Goal: Task Accomplishment & Management: Complete application form

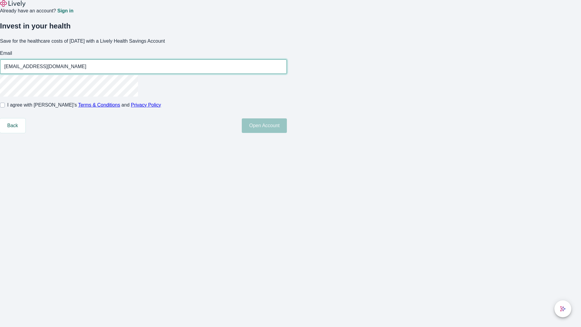
type input "[EMAIL_ADDRESS][DOMAIN_NAME]"
click at [5, 107] on input "I agree with Lively’s Terms & Conditions and Privacy Policy" at bounding box center [2, 105] width 5 height 5
checkbox input "true"
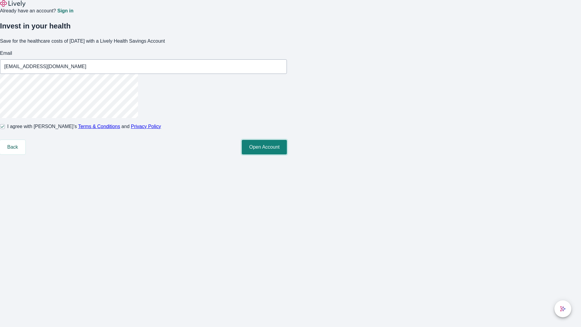
click at [287, 154] on button "Open Account" at bounding box center [264, 147] width 45 height 15
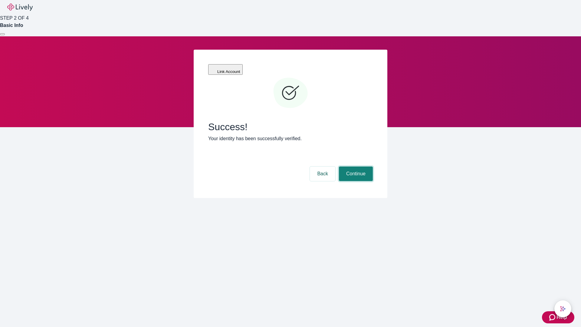
click at [355, 166] on button "Continue" at bounding box center [356, 173] width 34 height 15
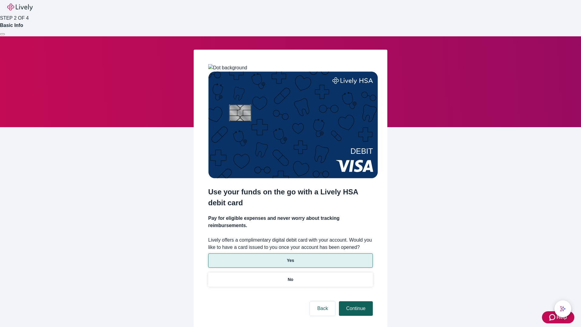
click at [290, 257] on p "Yes" at bounding box center [290, 260] width 7 height 6
click at [355, 301] on button "Continue" at bounding box center [356, 308] width 34 height 15
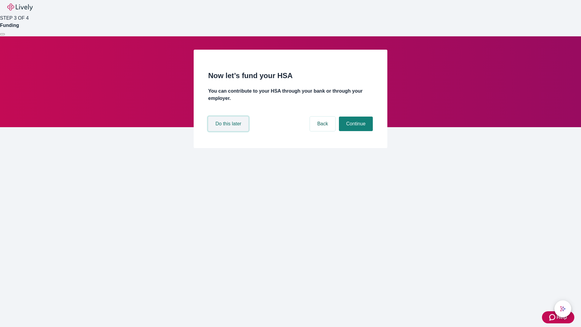
click at [229, 131] on button "Do this later" at bounding box center [228, 123] width 40 height 15
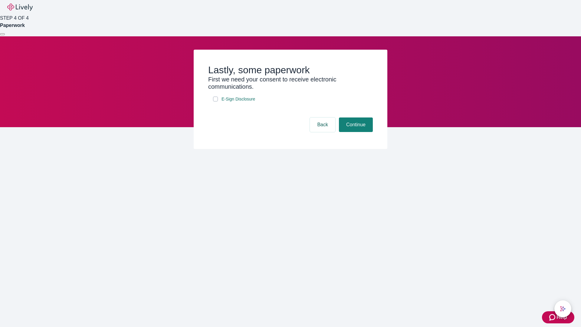
click at [215, 101] on input "E-Sign Disclosure" at bounding box center [215, 98] width 5 height 5
checkbox input "true"
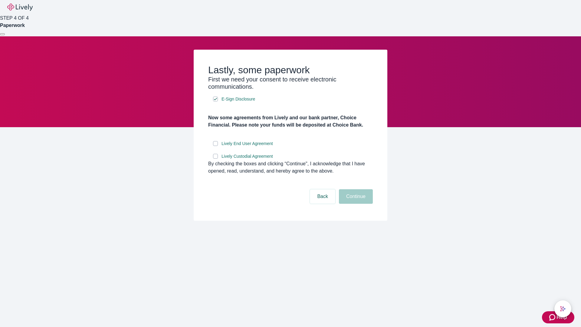
click at [215, 146] on input "Lively End User Agreement" at bounding box center [215, 143] width 5 height 5
checkbox input "true"
click at [215, 158] on input "Lively Custodial Agreement" at bounding box center [215, 156] width 5 height 5
checkbox input "true"
click at [355, 204] on button "Continue" at bounding box center [356, 196] width 34 height 15
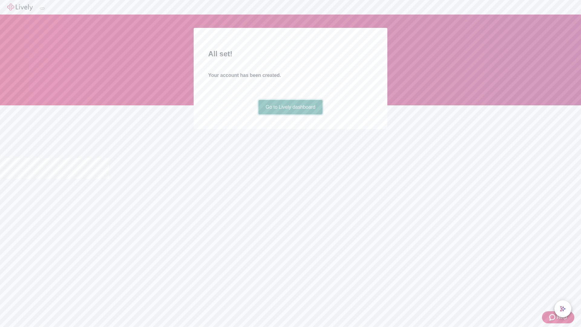
click at [290, 114] on link "Go to Lively dashboard" at bounding box center [290, 107] width 64 height 15
